Goal: Obtain resource: Obtain resource

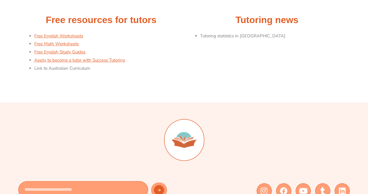
scroll to position [131, 0]
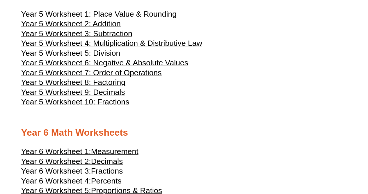
scroll to position [872, 0]
click at [126, 47] on span "Year 5 Worksheet 4: Multiplication & Distributive Law" at bounding box center [111, 42] width 181 height 9
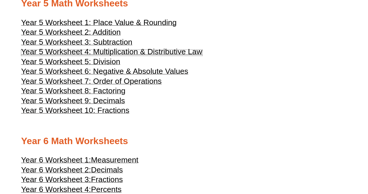
scroll to position [859, 0]
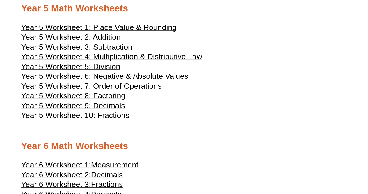
click at [110, 100] on span "Year 5 Worksheet 8: Factoring" at bounding box center [73, 95] width 105 height 9
click at [120, 119] on span "Year 5 Worksheet 10: Fractions" at bounding box center [75, 115] width 108 height 9
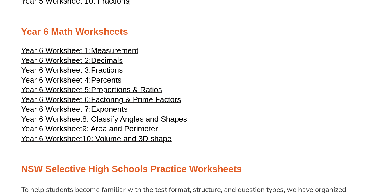
scroll to position [974, 0]
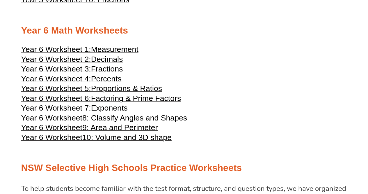
click at [138, 93] on span "Proportions & Ratios" at bounding box center [126, 88] width 71 height 9
click at [71, 132] on span "Year 6 Worksheet" at bounding box center [51, 127] width 61 height 9
click at [115, 112] on span "Exponents" at bounding box center [109, 107] width 37 height 9
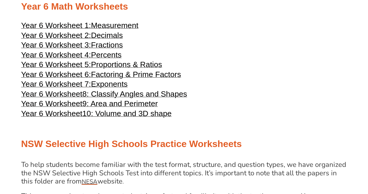
scroll to position [997, 0]
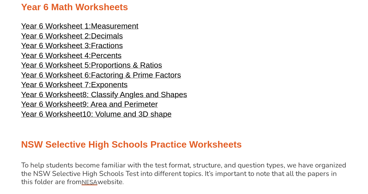
click at [142, 108] on span "9: Area and Perimeter" at bounding box center [119, 104] width 75 height 9
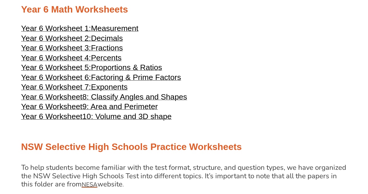
scroll to position [993, 0]
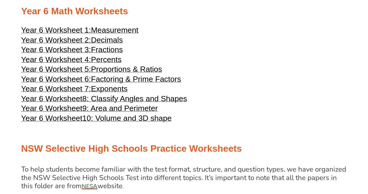
click at [156, 122] on span "10: Volume and 3D shape" at bounding box center [126, 118] width 89 height 9
click at [117, 44] on span "Decimals" at bounding box center [107, 40] width 32 height 9
click at [134, 34] on span "Measurement" at bounding box center [114, 30] width 47 height 9
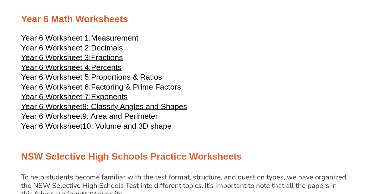
scroll to position [984, 0]
